Goal: Information Seeking & Learning: Learn about a topic

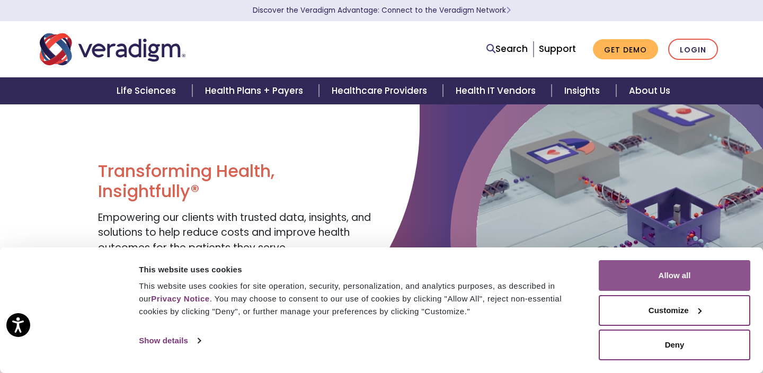
click at [673, 284] on button "Allow all" at bounding box center [675, 275] width 152 height 31
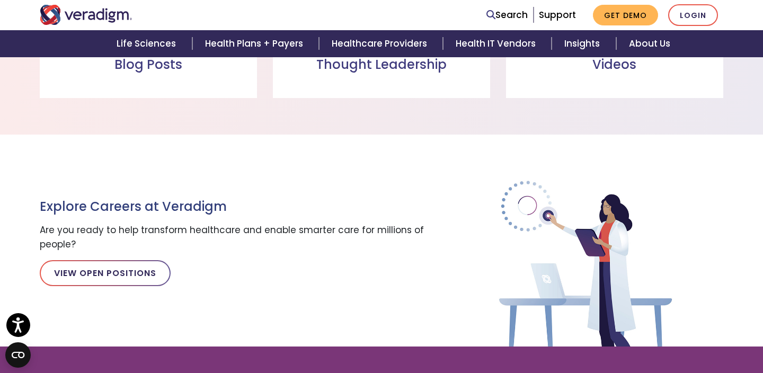
scroll to position [1138, 0]
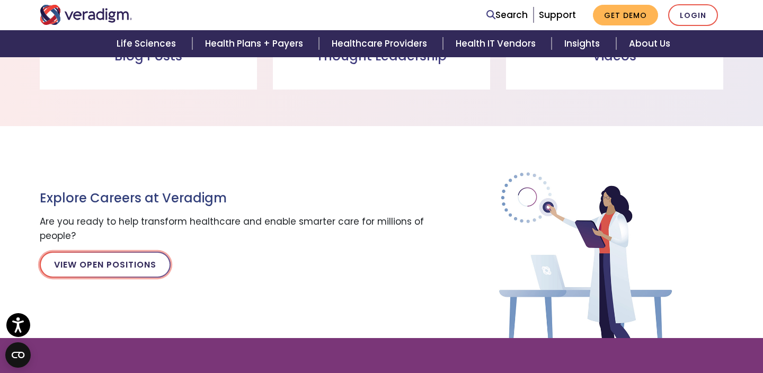
click at [95, 263] on link "View Open Positions" at bounding box center [105, 264] width 131 height 25
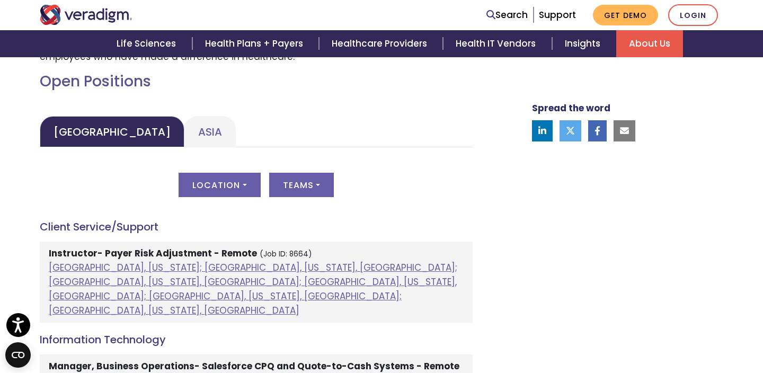
scroll to position [477, 0]
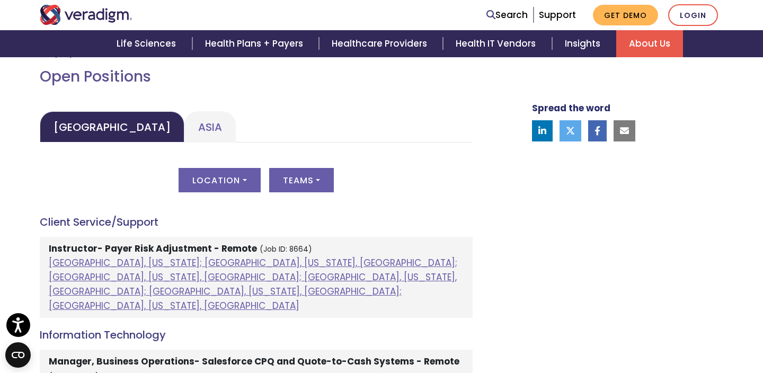
click at [218, 197] on div "Location All [GEOGRAPHIC_DATA], [US_STATE]; [GEOGRAPHIC_DATA], [US_STATE], [GEO…" at bounding box center [256, 186] width 433 height 37
click at [239, 177] on button "Location" at bounding box center [220, 180] width 82 height 24
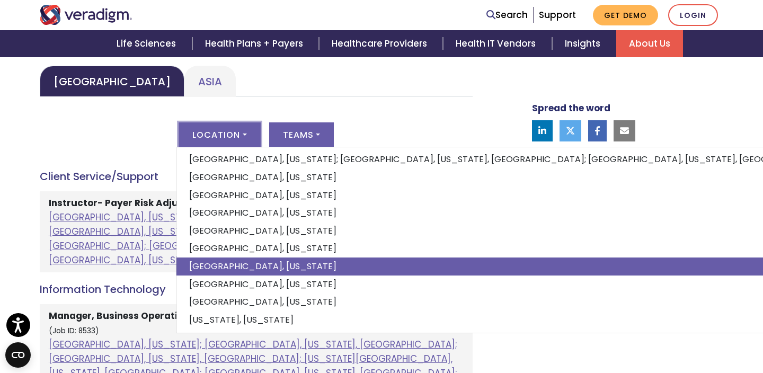
scroll to position [529, 0]
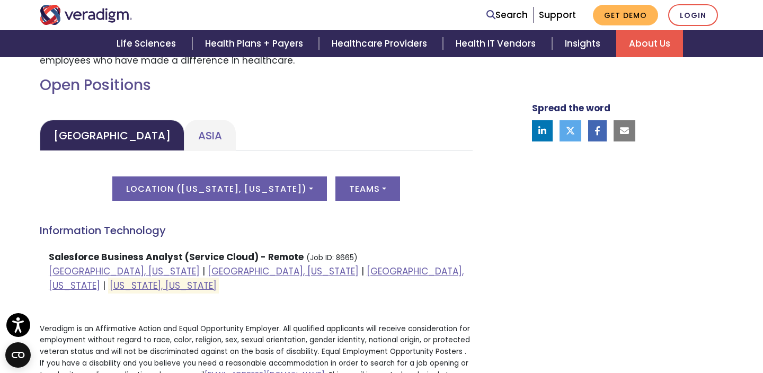
scroll to position [503, 0]
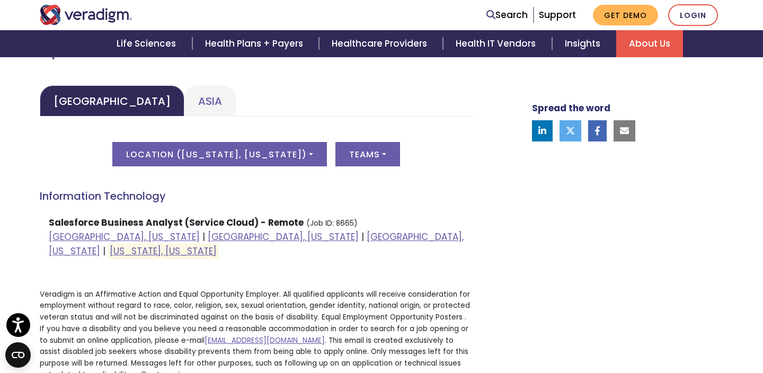
click at [135, 225] on strong "Salesforce Business Analyst (Service Cloud) - Remote" at bounding box center [176, 222] width 255 height 13
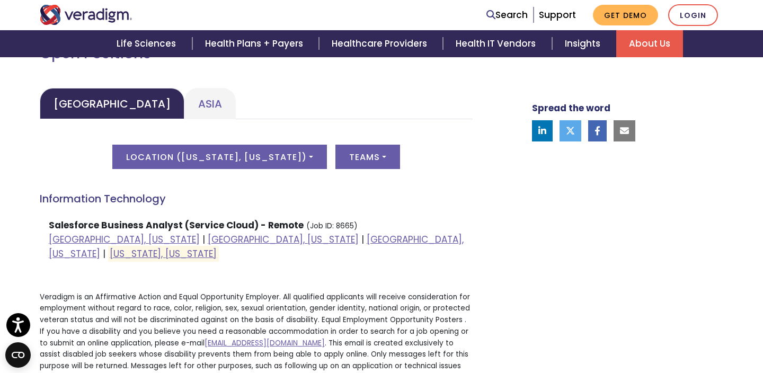
scroll to position [500, 0]
click at [287, 227] on strong "Salesforce Business Analyst (Service Cloud) - Remote" at bounding box center [176, 225] width 255 height 13
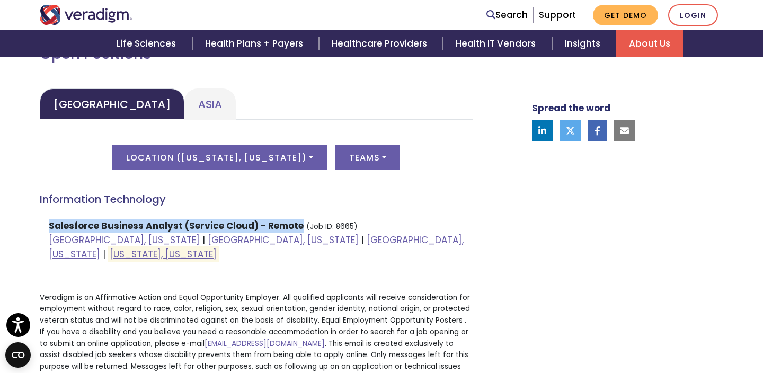
drag, startPoint x: 50, startPoint y: 225, endPoint x: 297, endPoint y: 219, distance: 247.5
click at [297, 219] on li "Salesforce Business Analyst (Service Cloud) - Remote (Job ID: 8665) [GEOGRAPHIC…" at bounding box center [256, 240] width 433 height 52
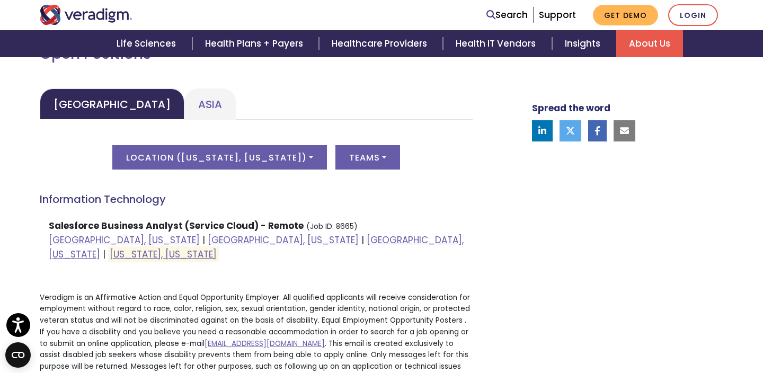
click at [527, 211] on div "Spread the word" at bounding box center [614, 129] width 233 height 528
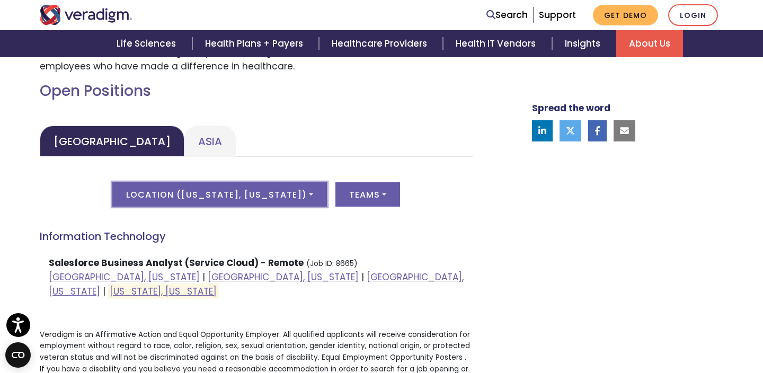
scroll to position [467, 0]
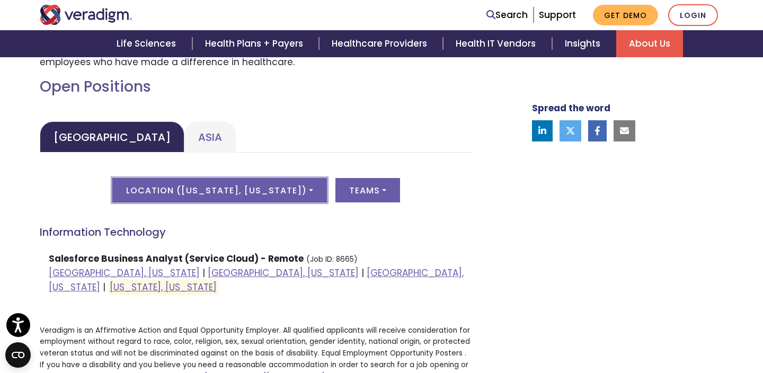
click at [327, 189] on button "Location ( [US_STATE], [US_STATE] )" at bounding box center [219, 190] width 215 height 24
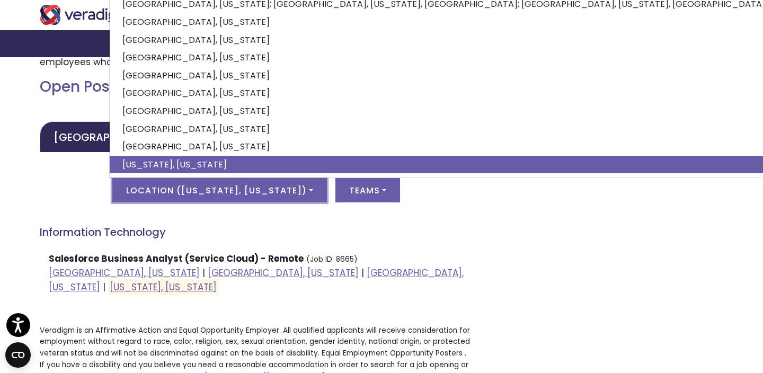
click at [327, 189] on button "Location ( [US_STATE], [US_STATE] )" at bounding box center [219, 190] width 215 height 24
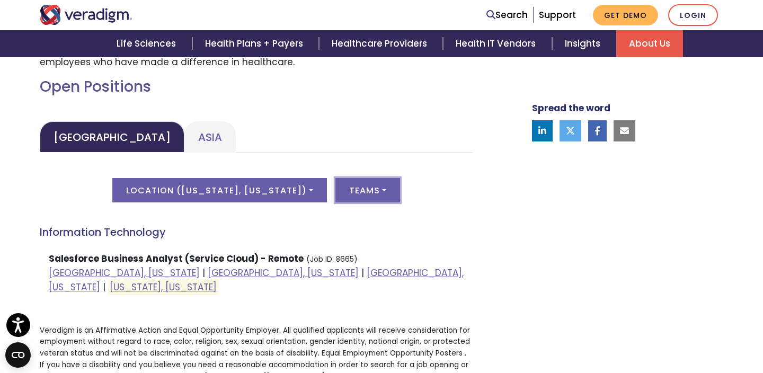
click at [393, 193] on button "Teams" at bounding box center [367, 190] width 65 height 24
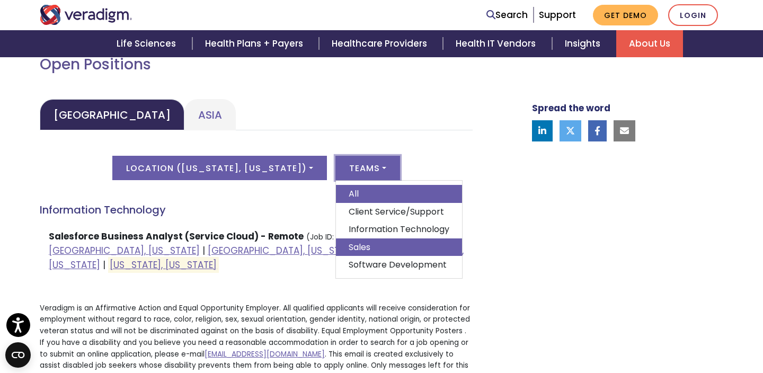
scroll to position [494, 0]
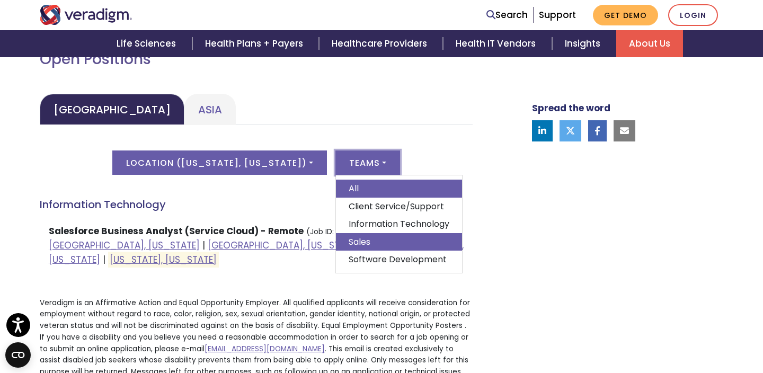
click at [393, 239] on link "Sales" at bounding box center [399, 242] width 126 height 18
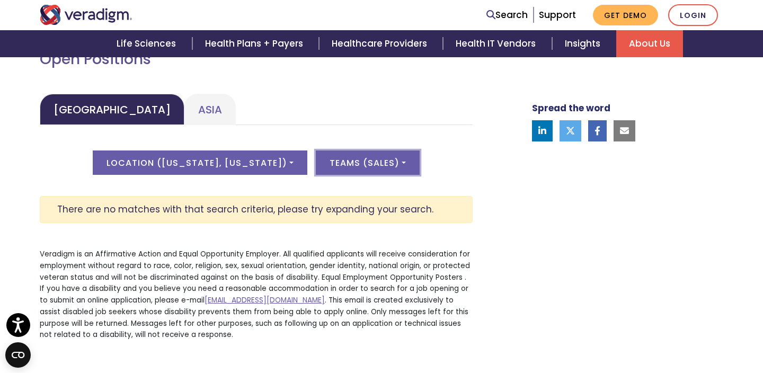
click at [420, 158] on button "Teams ( Sales )" at bounding box center [368, 162] width 104 height 24
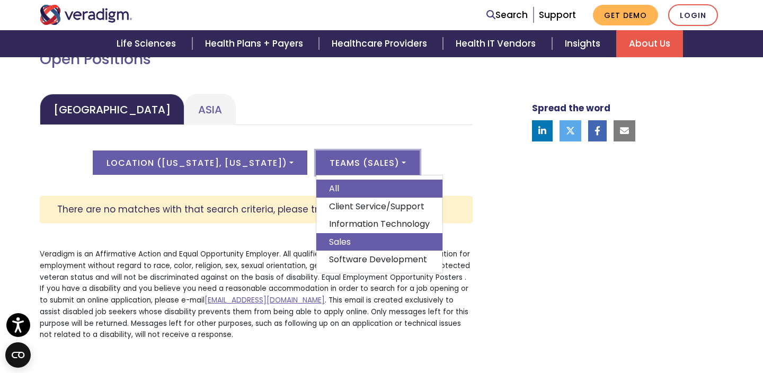
click at [390, 193] on link "All" at bounding box center [379, 189] width 126 height 18
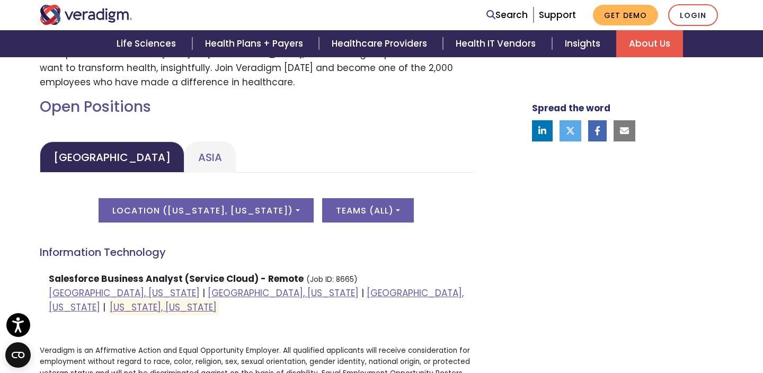
scroll to position [444, 0]
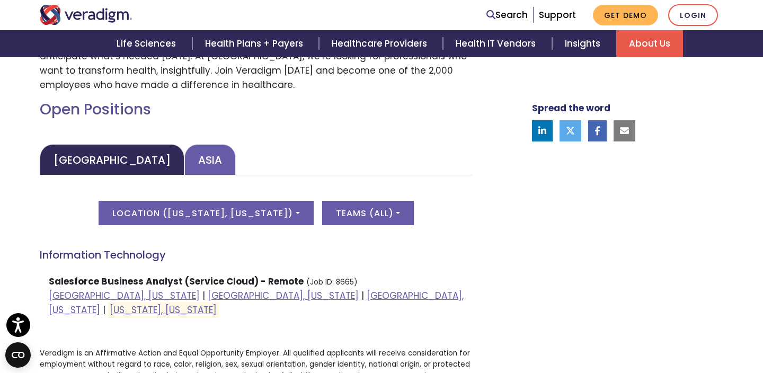
click at [184, 147] on link "Asia" at bounding box center [209, 159] width 51 height 31
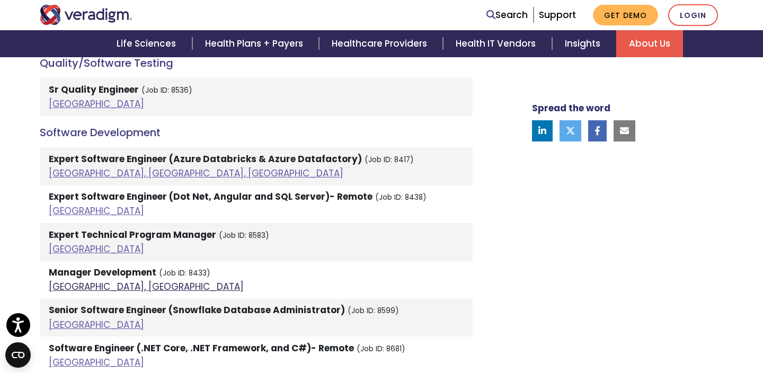
scroll to position [2146, 0]
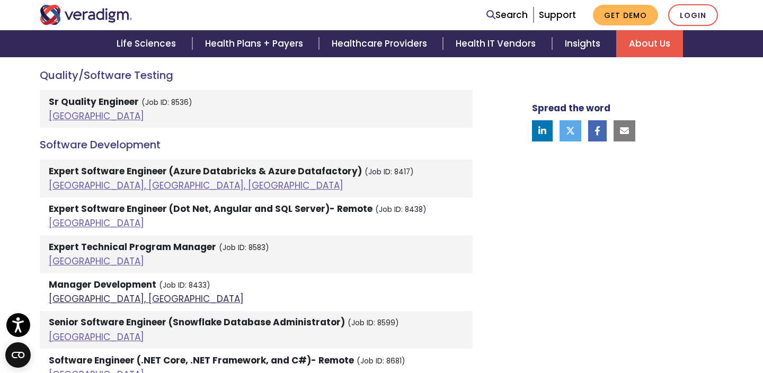
click at [115, 292] on link "Dhaka, Bangladesh" at bounding box center [146, 298] width 195 height 13
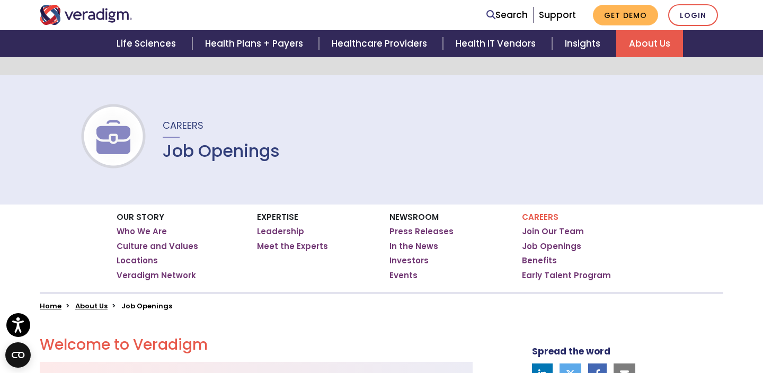
scroll to position [0, 0]
